Goal: Check status: Check status

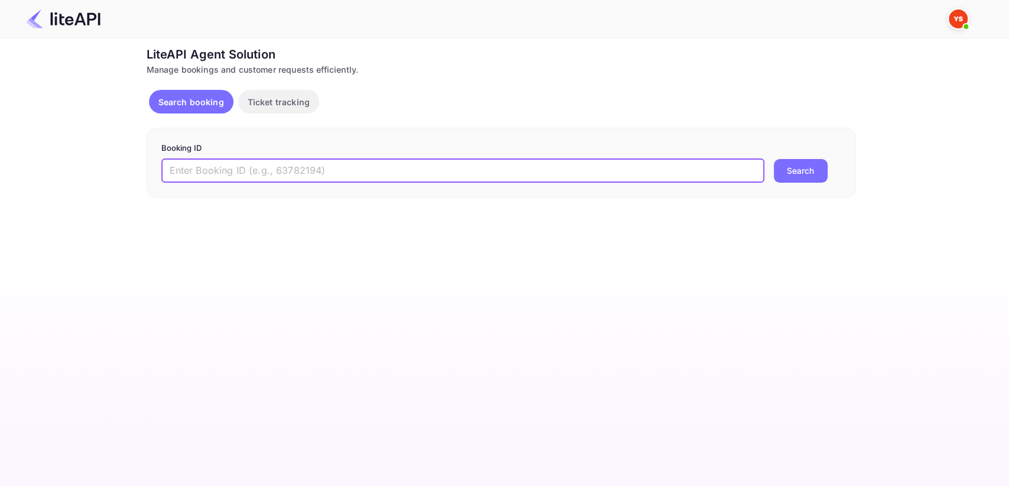
click at [236, 174] on input "text" at bounding box center [462, 171] width 603 height 24
paste input "9080764"
type input "9080764"
click at [781, 170] on button "Search" at bounding box center [801, 171] width 54 height 24
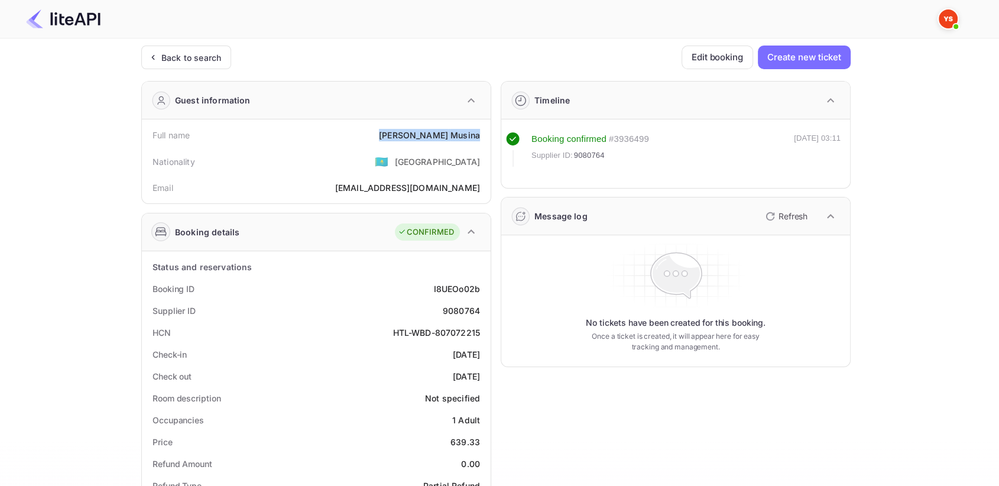
drag, startPoint x: 411, startPoint y: 135, endPoint x: 486, endPoint y: 132, distance: 75.1
click at [486, 132] on div "Full name [PERSON_NAME] Nationality 🇰🇿 [DEMOGRAPHIC_DATA] Email [EMAIL_ADDRESS]…" at bounding box center [316, 161] width 349 height 84
copy div "[PERSON_NAME]"
click at [468, 311] on div "9080764" at bounding box center [461, 310] width 37 height 12
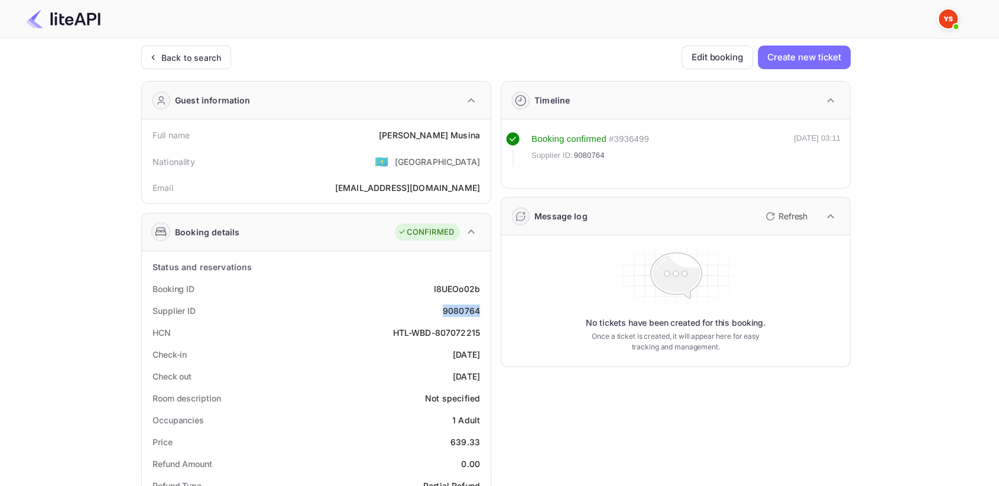
copy div "9080764"
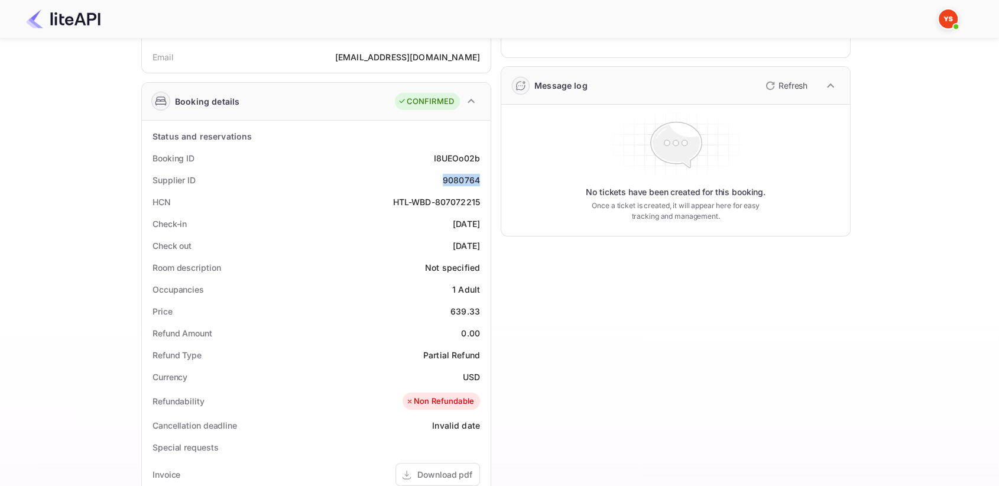
scroll to position [131, 0]
drag, startPoint x: 453, startPoint y: 308, endPoint x: 484, endPoint y: 305, distance: 30.9
click at [484, 305] on div "Price 639.33" at bounding box center [316, 311] width 339 height 22
copy div "639.33"
click at [578, 346] on div "Timeline Booking confirmed # 3936499 Supplier ID: 9080764 [DATE] 03:11 Message …" at bounding box center [670, 349] width 359 height 818
